Goal: Share content: Share content

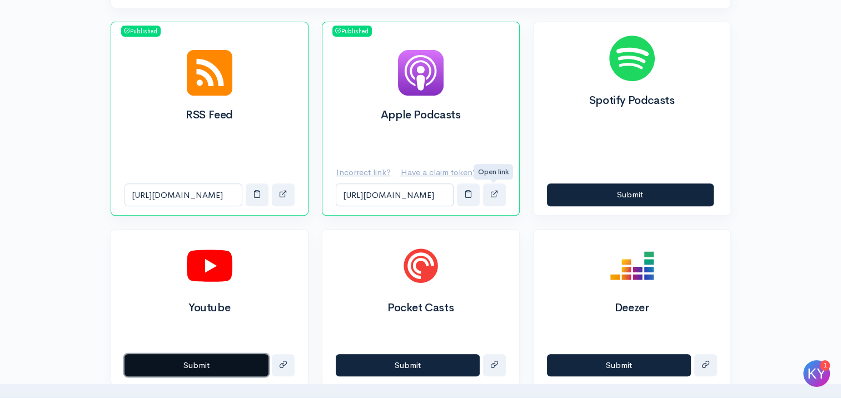
click at [213, 363] on button "Submit" at bounding box center [196, 365] width 144 height 23
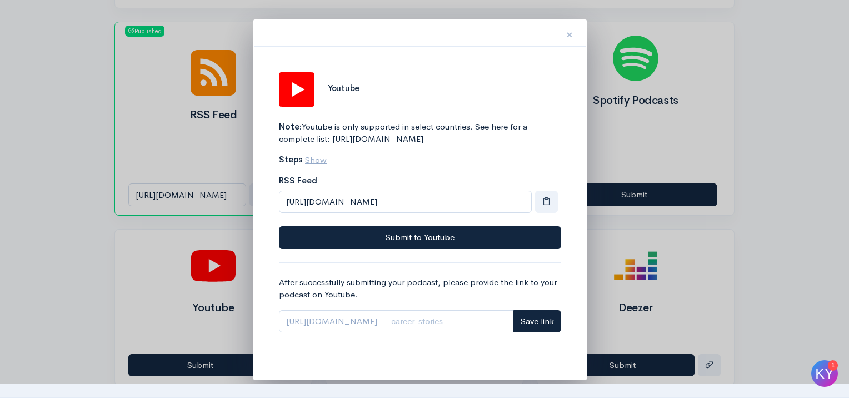
click at [566, 34] on button "×" at bounding box center [569, 33] width 33 height 35
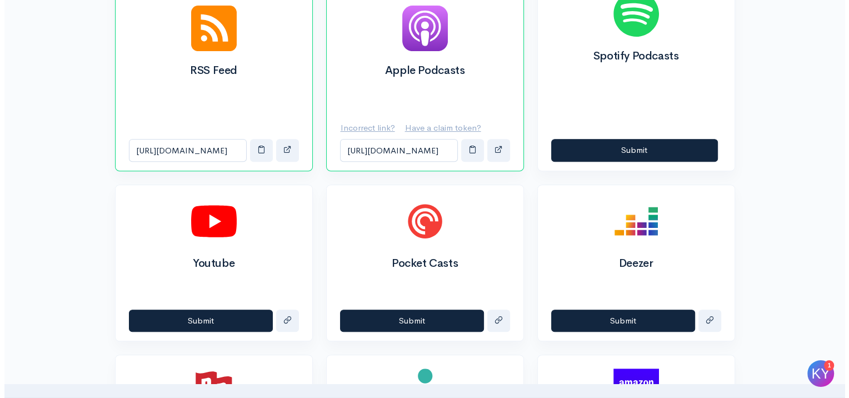
scroll to position [441, 0]
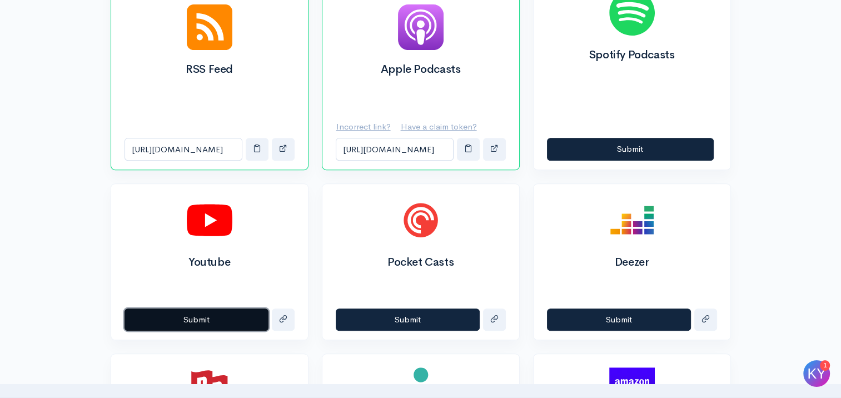
click at [205, 317] on button "Submit" at bounding box center [196, 319] width 144 height 23
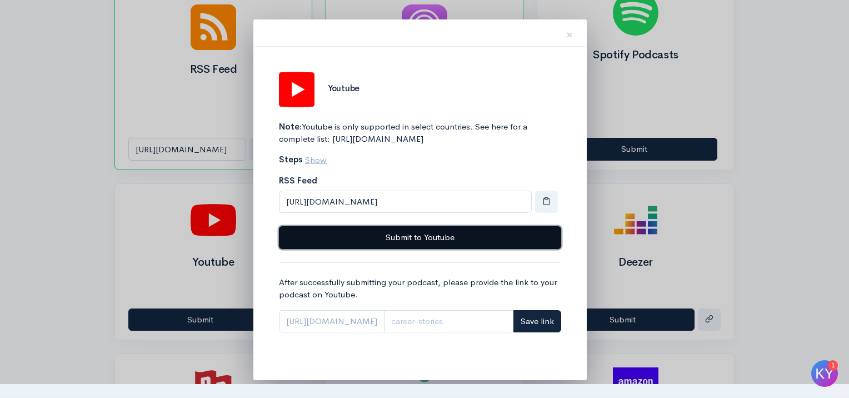
click at [385, 249] on button "Submit to Youtube" at bounding box center [420, 237] width 282 height 23
click at [502, 249] on button "Submit to Youtube" at bounding box center [420, 237] width 282 height 23
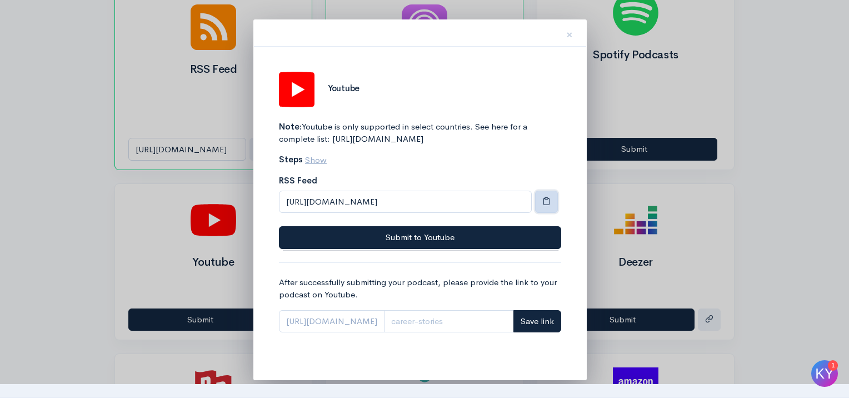
click at [549, 205] on span "button" at bounding box center [546, 201] width 8 height 8
click at [365, 333] on span "https://www.youtube.com/playlist?list=" at bounding box center [332, 321] width 106 height 23
click at [322, 330] on span "https://www.youtube.com/playlist?list=" at bounding box center [332, 321] width 106 height 23
click at [289, 333] on span "https://www.youtube.com/playlist?list=" at bounding box center [332, 321] width 106 height 23
click at [313, 333] on span "https://www.youtube.com/playlist?list=" at bounding box center [332, 321] width 106 height 23
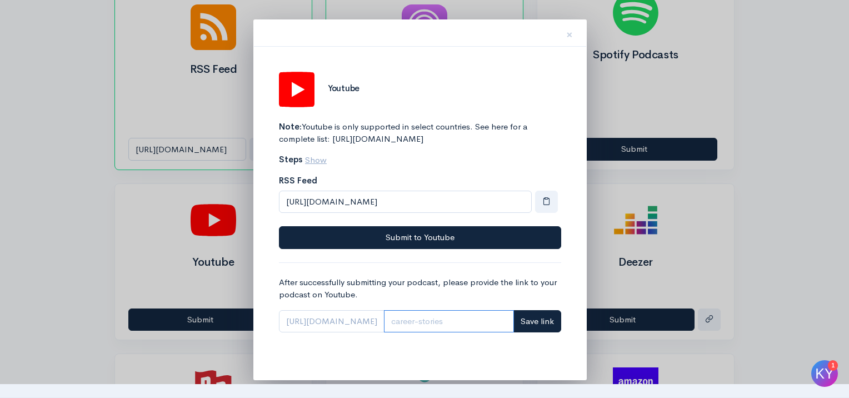
click at [460, 333] on input "Link" at bounding box center [449, 321] width 130 height 23
click at [361, 331] on span "https://www.youtube.com/playlist?list=" at bounding box center [332, 321] width 106 height 23
click at [455, 333] on input "Link" at bounding box center [449, 321] width 130 height 23
click at [382, 328] on span "https://www.youtube.com/playlist?list=" at bounding box center [332, 321] width 106 height 23
click at [358, 333] on span "https://www.youtube.com/playlist?list=" at bounding box center [332, 321] width 106 height 23
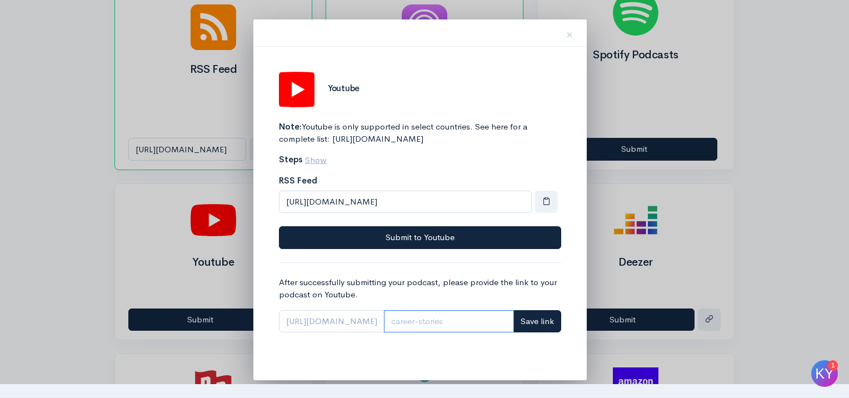
click at [467, 333] on input "Link" at bounding box center [449, 321] width 130 height 23
paste input "https://www.youtube.com/playlist?list=PL4YvCbmqHvLGgayVK94BBmGVYiyPgeVJ5"
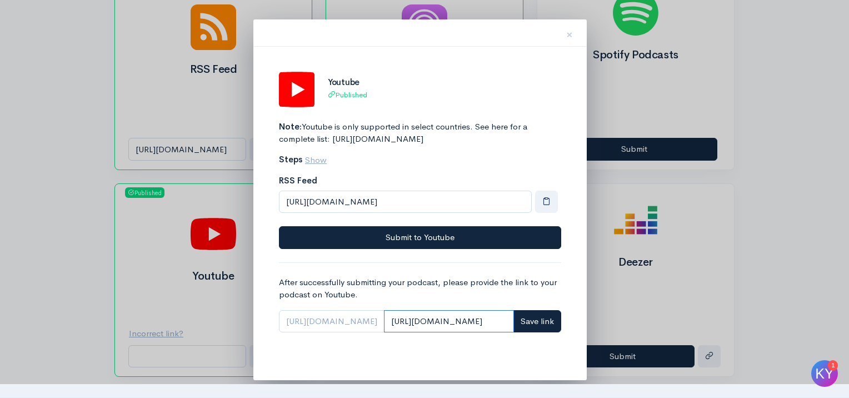
scroll to position [0, 0]
drag, startPoint x: 508, startPoint y: 333, endPoint x: 428, endPoint y: 328, distance: 80.2
click at [428, 328] on div "https://www.youtube.com/playlist?list= https://www.youtube.com/playlist?list=PL…" at bounding box center [420, 321] width 282 height 23
type input "https://www.youtube.com/playlist?list=PL4YvCbmqHvLGgayVK94BBmGVYiyPgeVJ5"
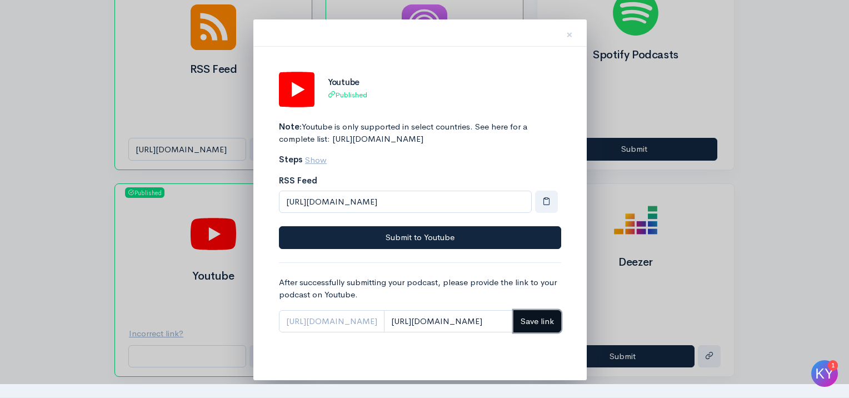
click at [538, 326] on span "Save link" at bounding box center [537, 321] width 33 height 11
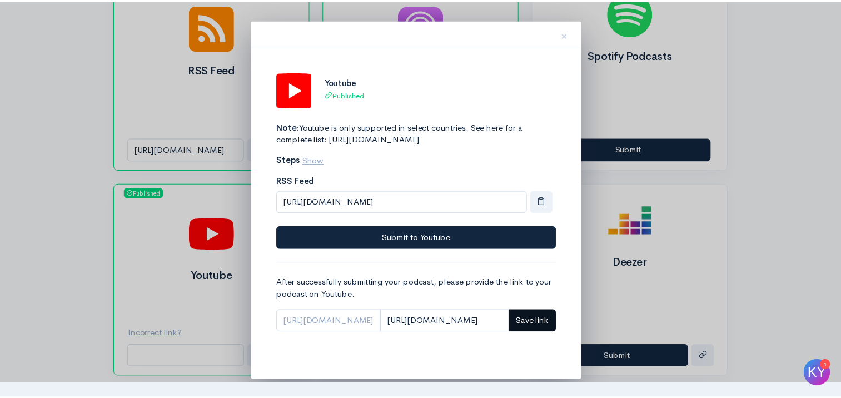
scroll to position [0, 0]
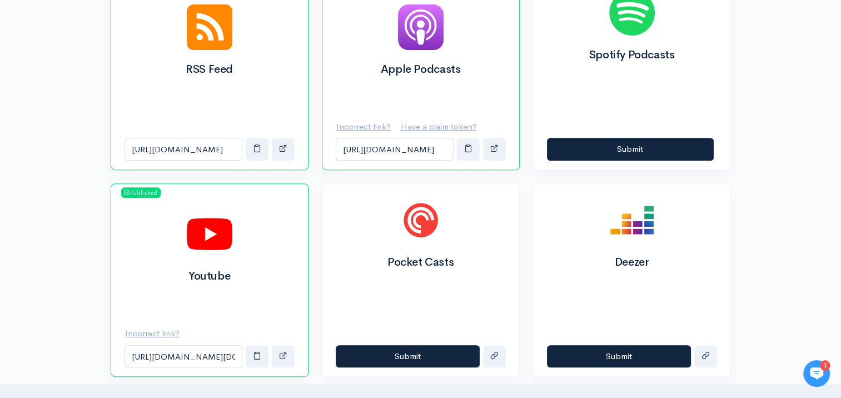
click at [316, 316] on div "Pocket Casts Submit" at bounding box center [420, 280] width 211 height 194
click at [285, 352] on span "button" at bounding box center [283, 355] width 8 height 8
click at [278, 349] on button "button" at bounding box center [283, 356] width 23 height 23
drag, startPoint x: 215, startPoint y: 353, endPoint x: 251, endPoint y: 355, distance: 35.6
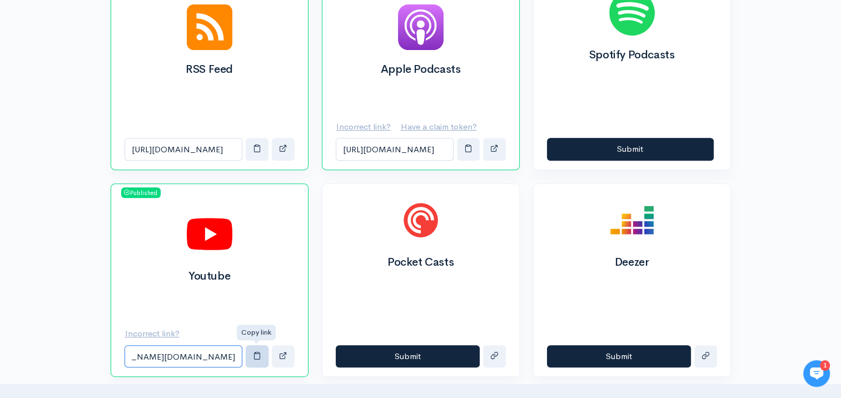
click at [251, 355] on div "[URL][DOMAIN_NAME][DOMAIN_NAME]" at bounding box center [209, 356] width 170 height 23
drag, startPoint x: 251, startPoint y: 355, endPoint x: 328, endPoint y: 321, distance: 84.9
click at [328, 321] on div "Pocket Casts" at bounding box center [420, 260] width 197 height 152
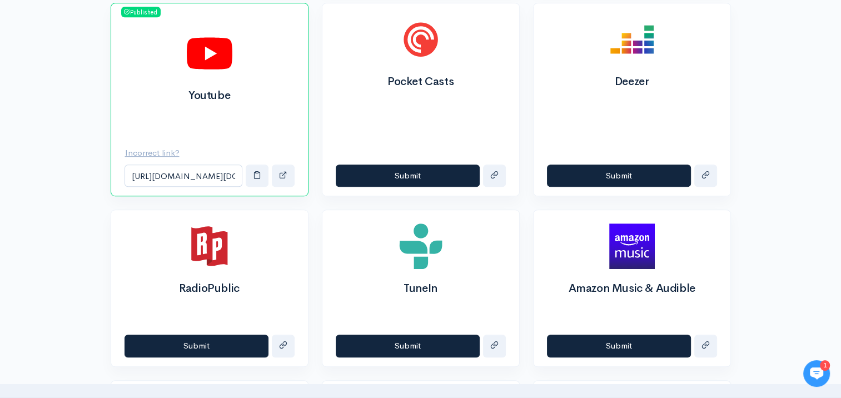
scroll to position [602, 0]
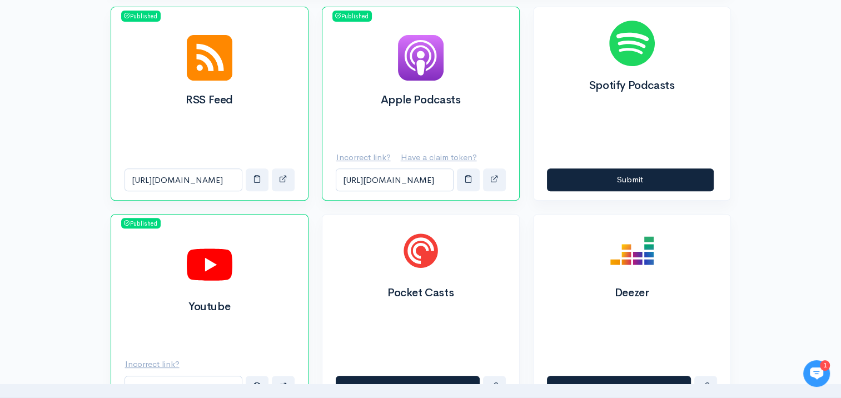
scroll to position [476, 0]
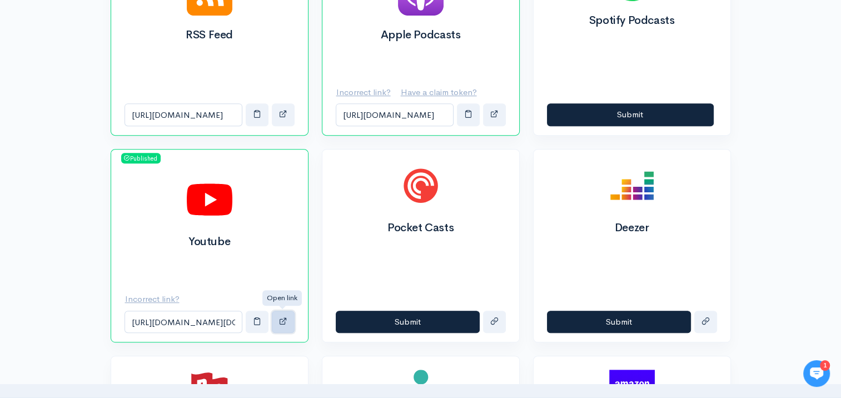
click at [281, 318] on span "button" at bounding box center [283, 321] width 8 height 8
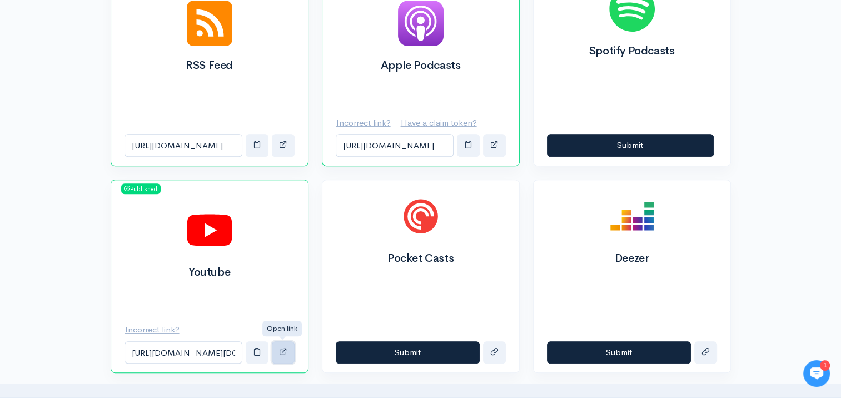
scroll to position [420, 0]
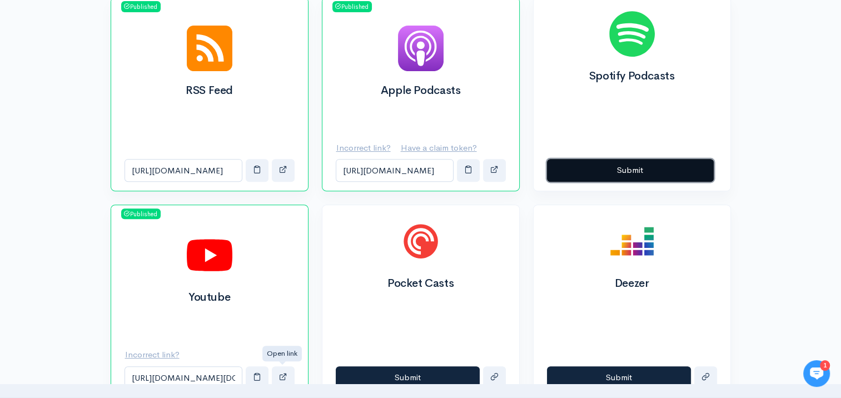
click at [631, 170] on button "Submit" at bounding box center [630, 170] width 167 height 23
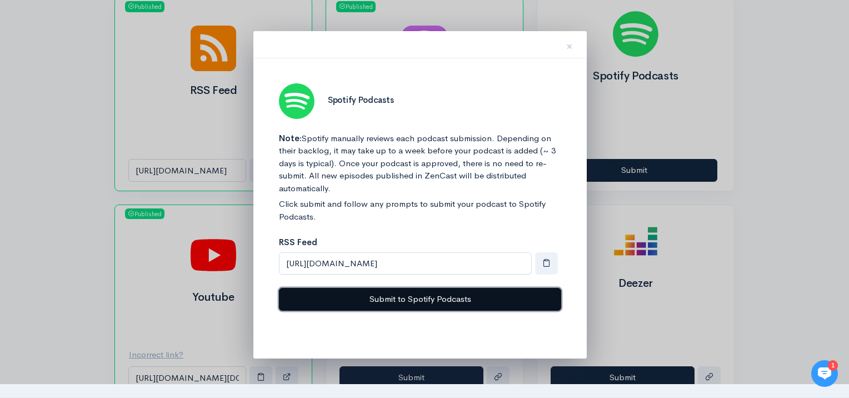
click at [397, 295] on button "Submit to Spotify Podcasts" at bounding box center [420, 299] width 282 height 23
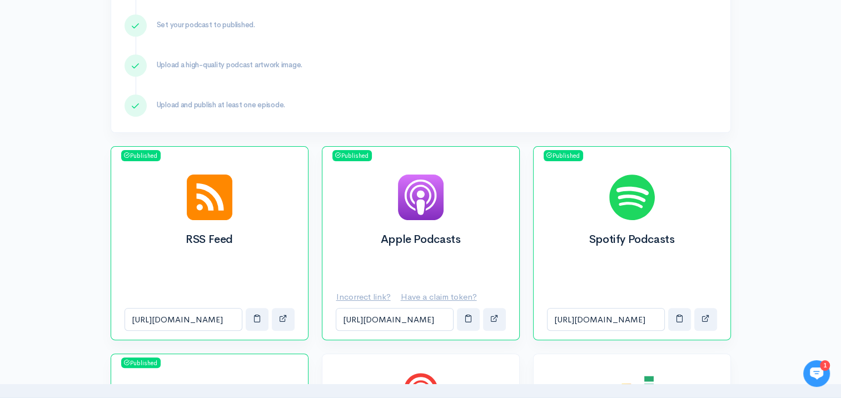
scroll to position [273, 0]
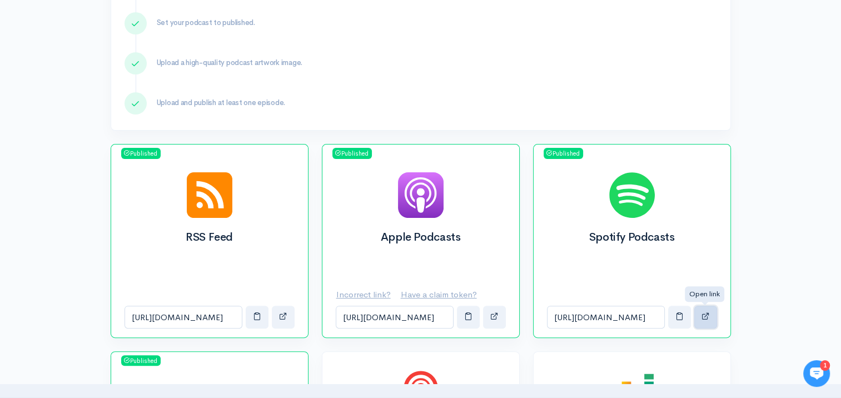
click at [709, 320] on button "button" at bounding box center [705, 317] width 23 height 23
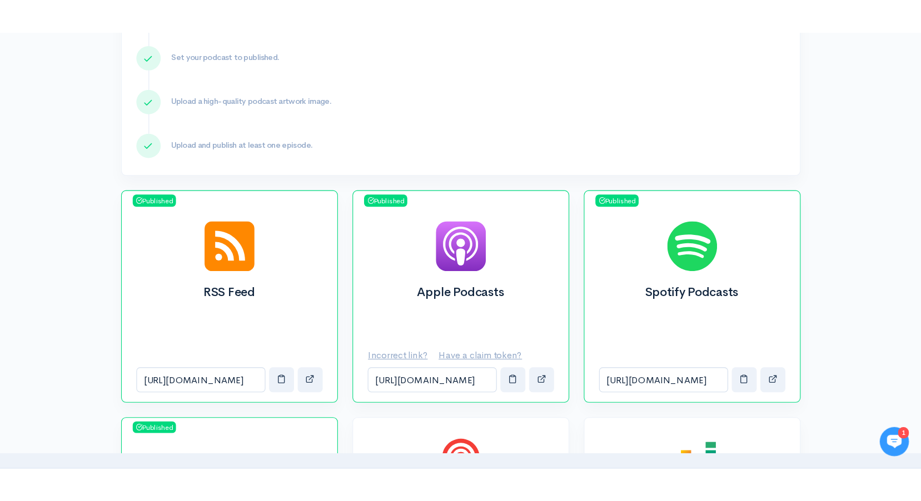
scroll to position [274, 0]
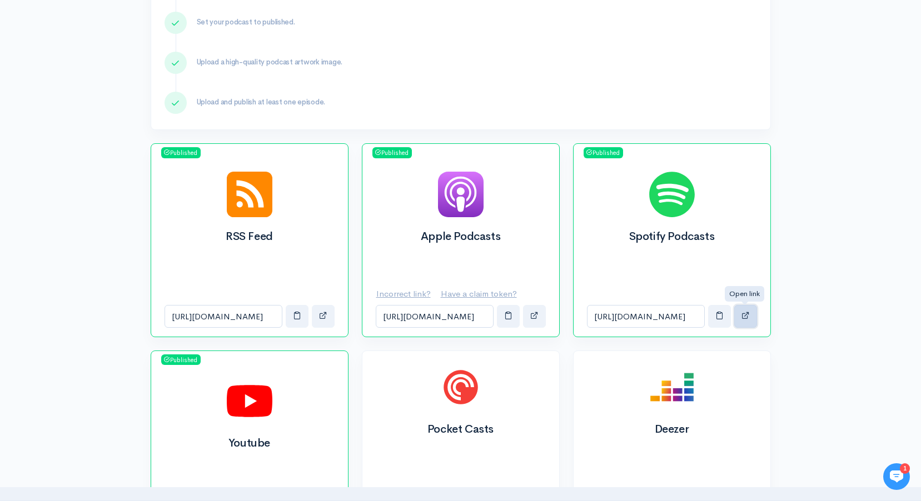
click at [746, 312] on span "button" at bounding box center [745, 315] width 8 height 8
